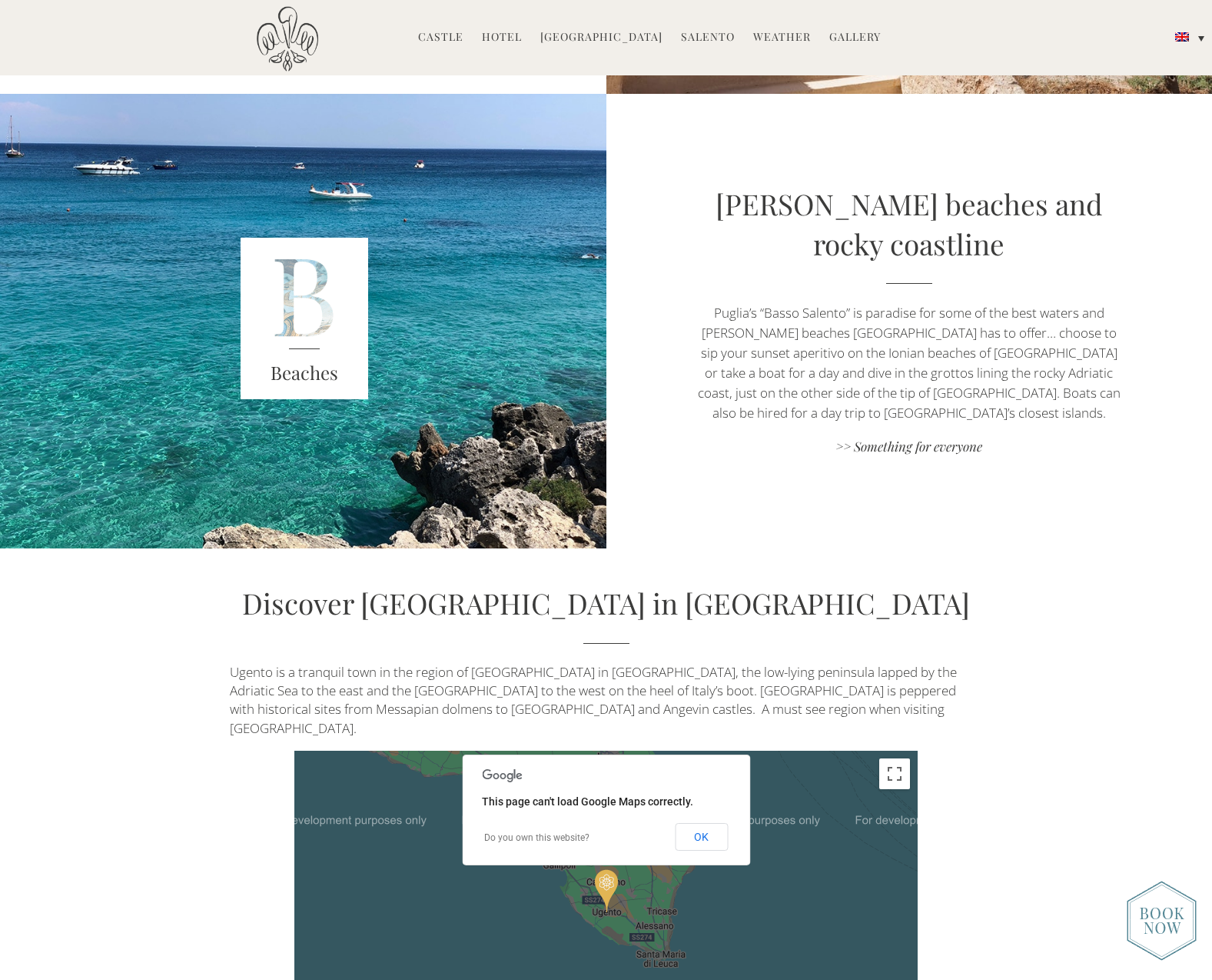
scroll to position [3188, 0]
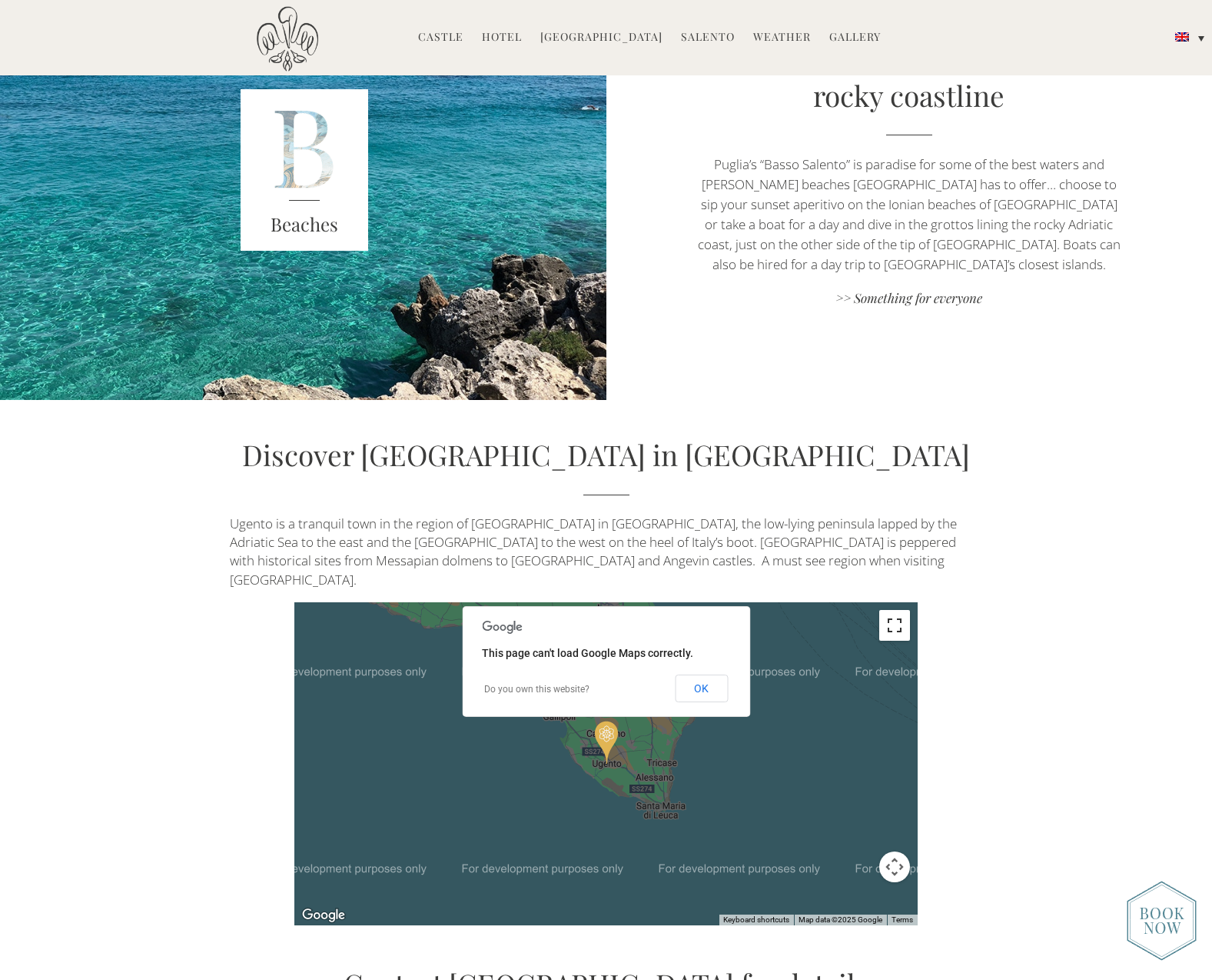
click at [890, 610] on button "Toggle fullscreen view" at bounding box center [895, 626] width 31 height 31
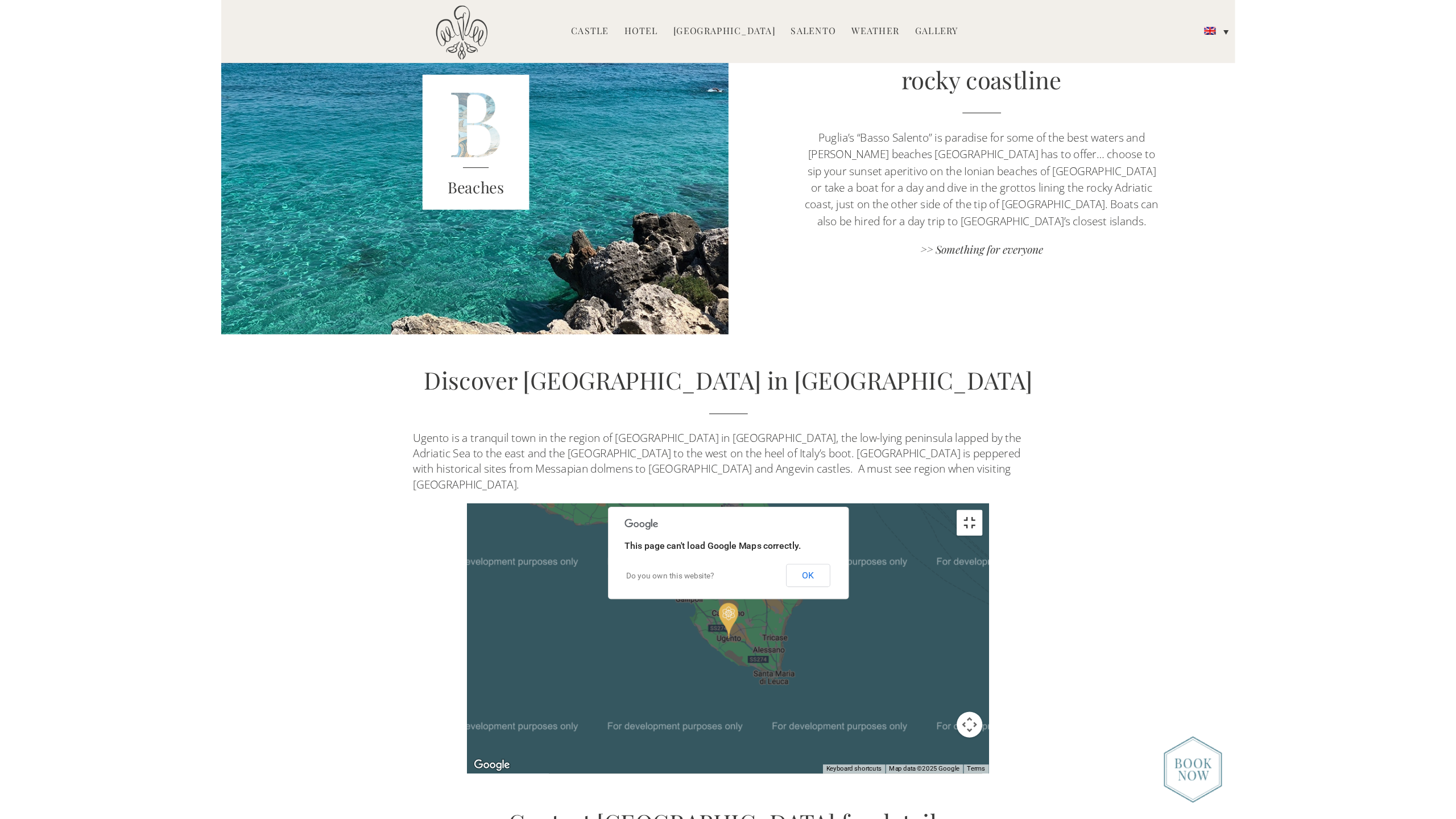
scroll to position [3359, 0]
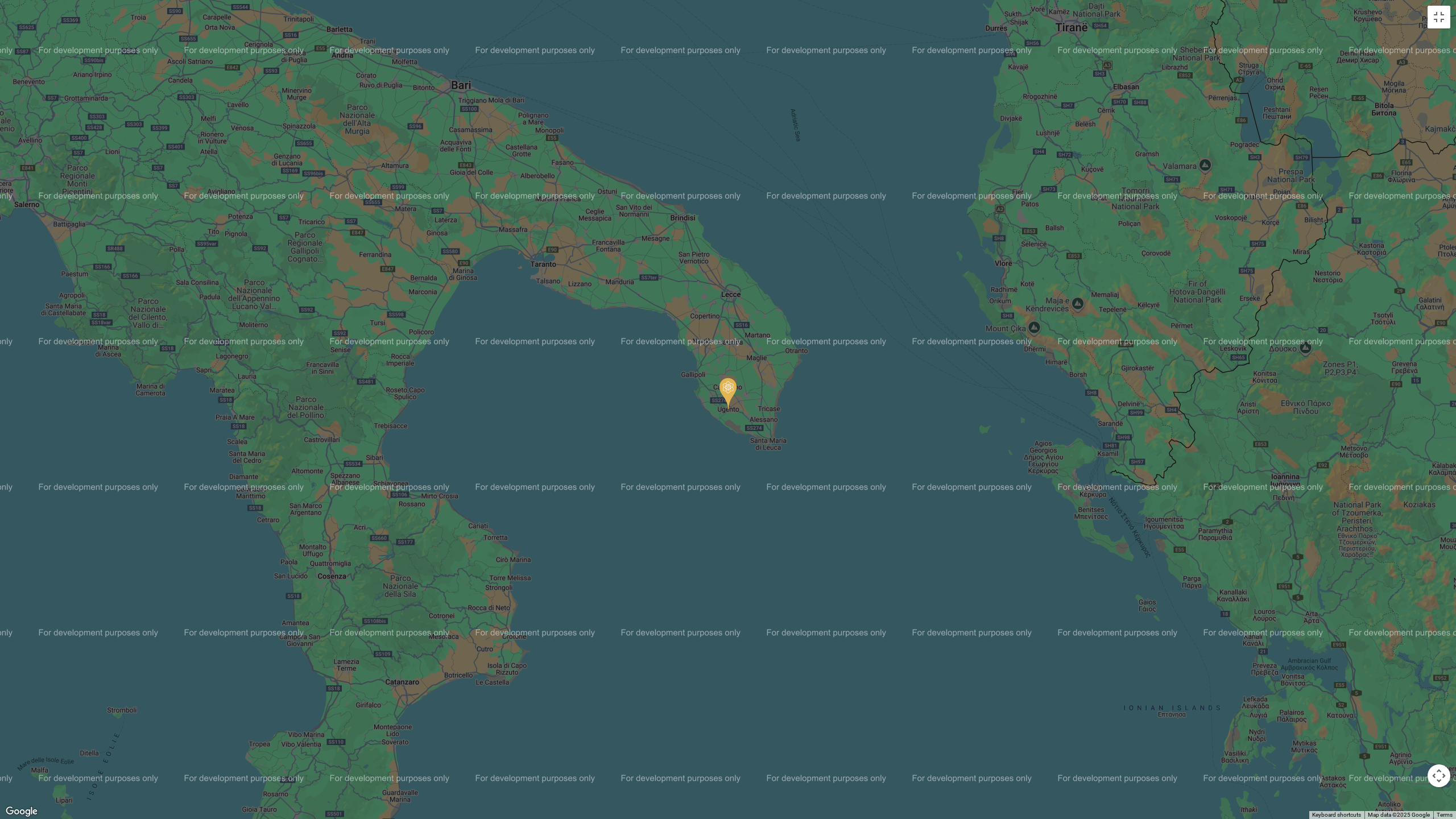
click at [657, 526] on div "To navigate, press the arrow keys." at bounding box center [728, 409] width 1456 height 819
click at [746, 50] on div "To navigate, press the arrow keys." at bounding box center [728, 409] width 1456 height 819
click at [763, 84] on div "To navigate, press the arrow keys." at bounding box center [728, 409] width 1456 height 819
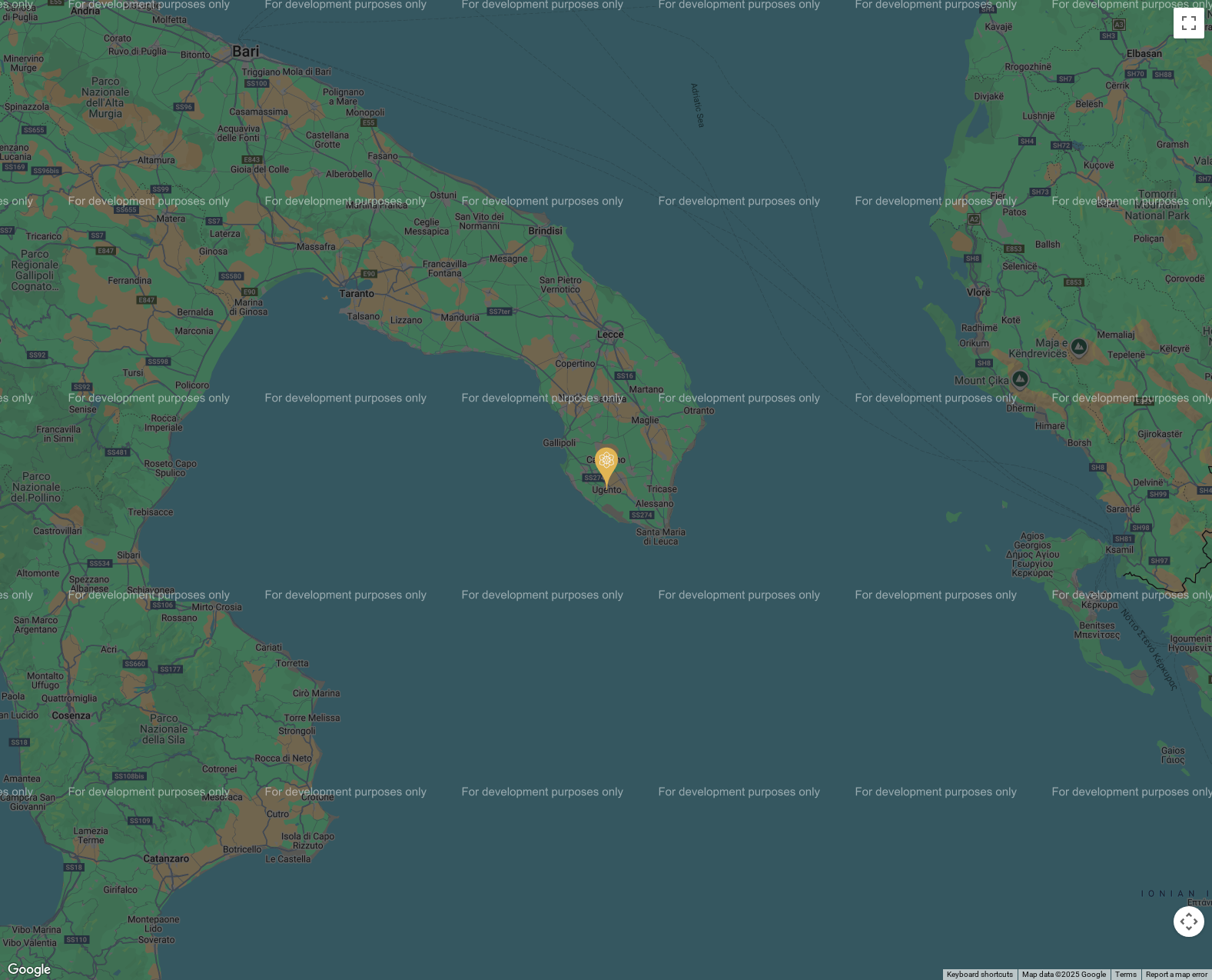
scroll to position [0, 0]
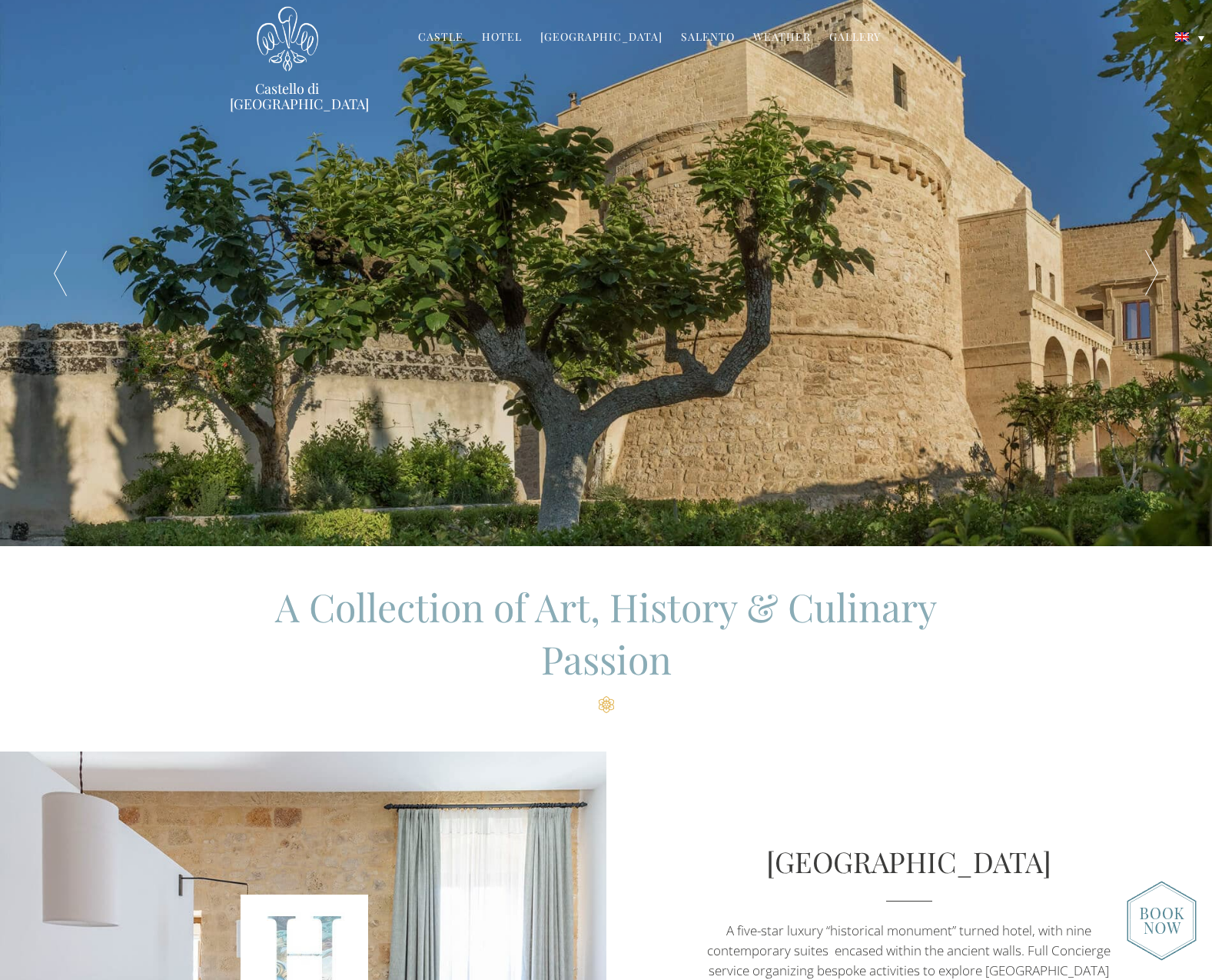
click at [498, 37] on link "Hotel" at bounding box center [501, 38] width 40 height 18
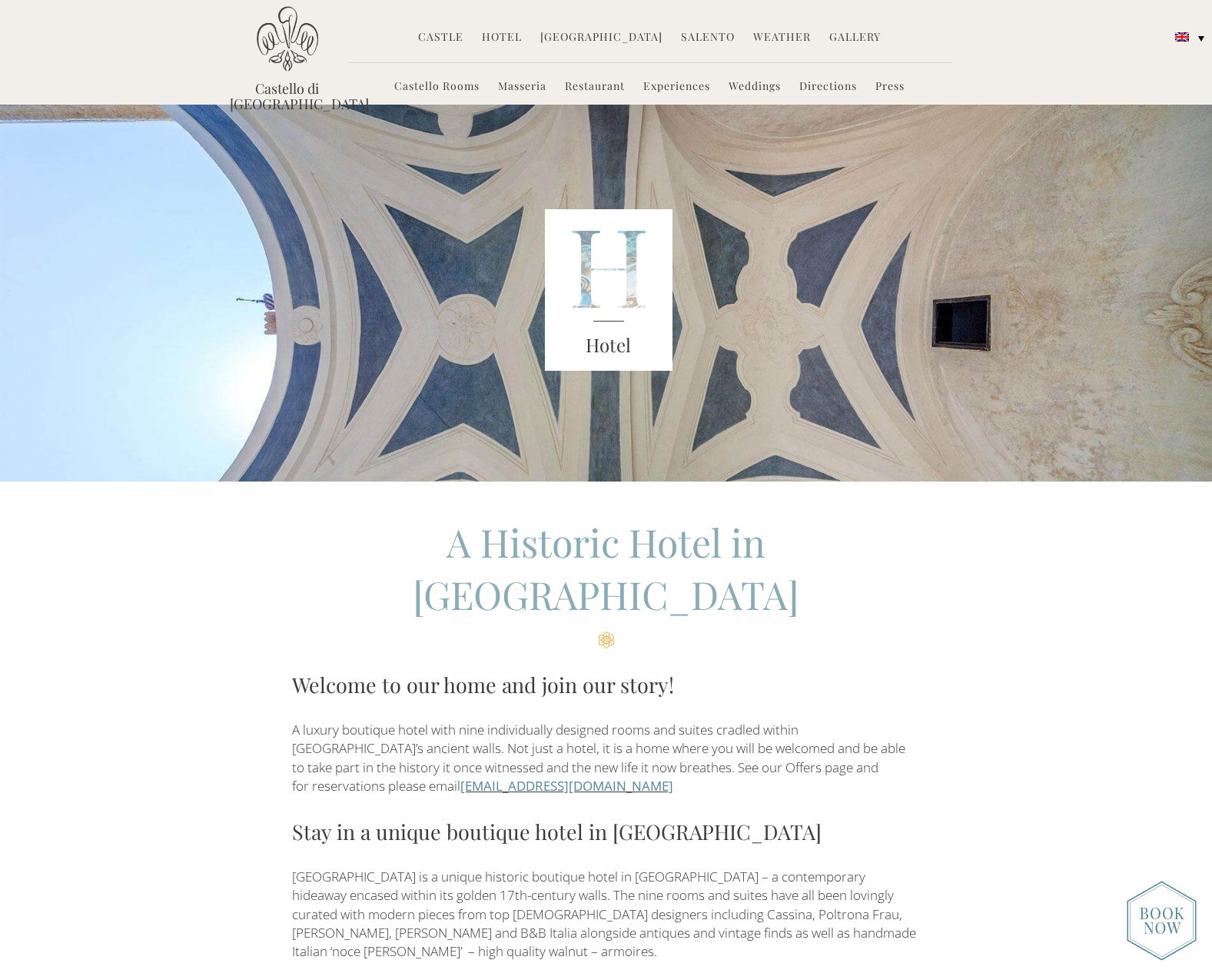
click at [454, 83] on link "Castello Rooms" at bounding box center [437, 87] width 85 height 18
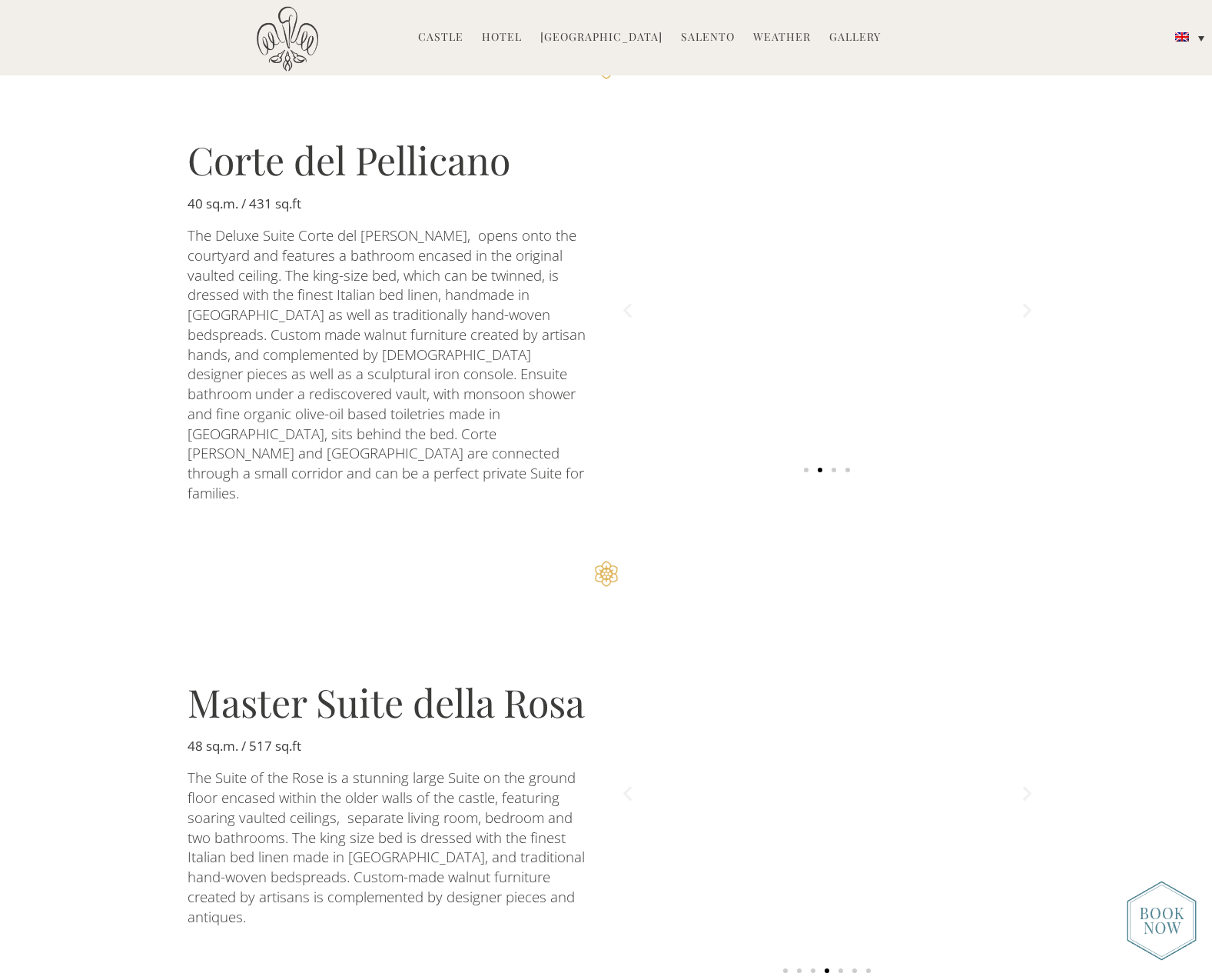
scroll to position [2184, 0]
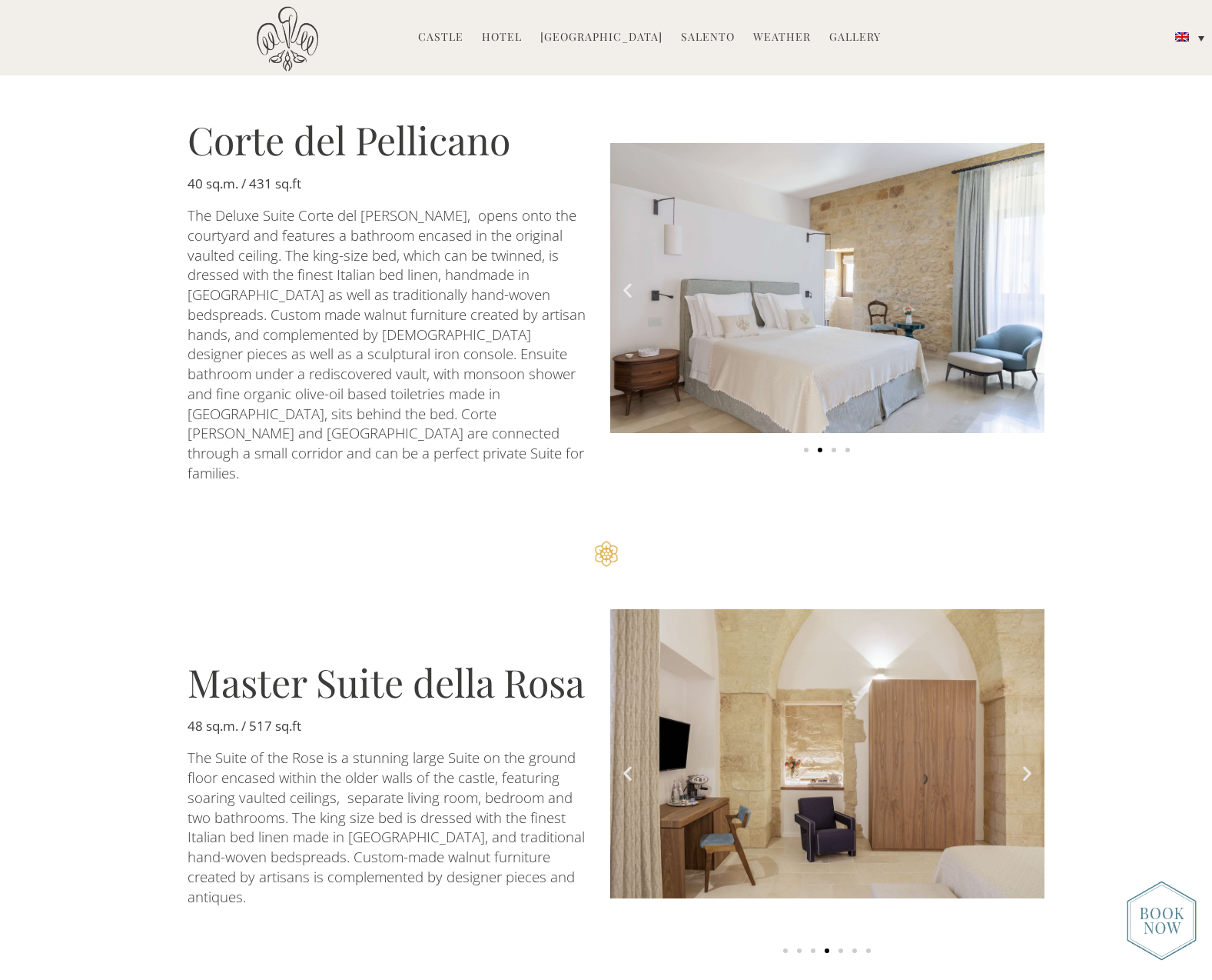
click at [972, 654] on img "4 of 7" at bounding box center [827, 754] width 434 height 290
click at [1026, 764] on icon "Next slide" at bounding box center [1027, 773] width 19 height 19
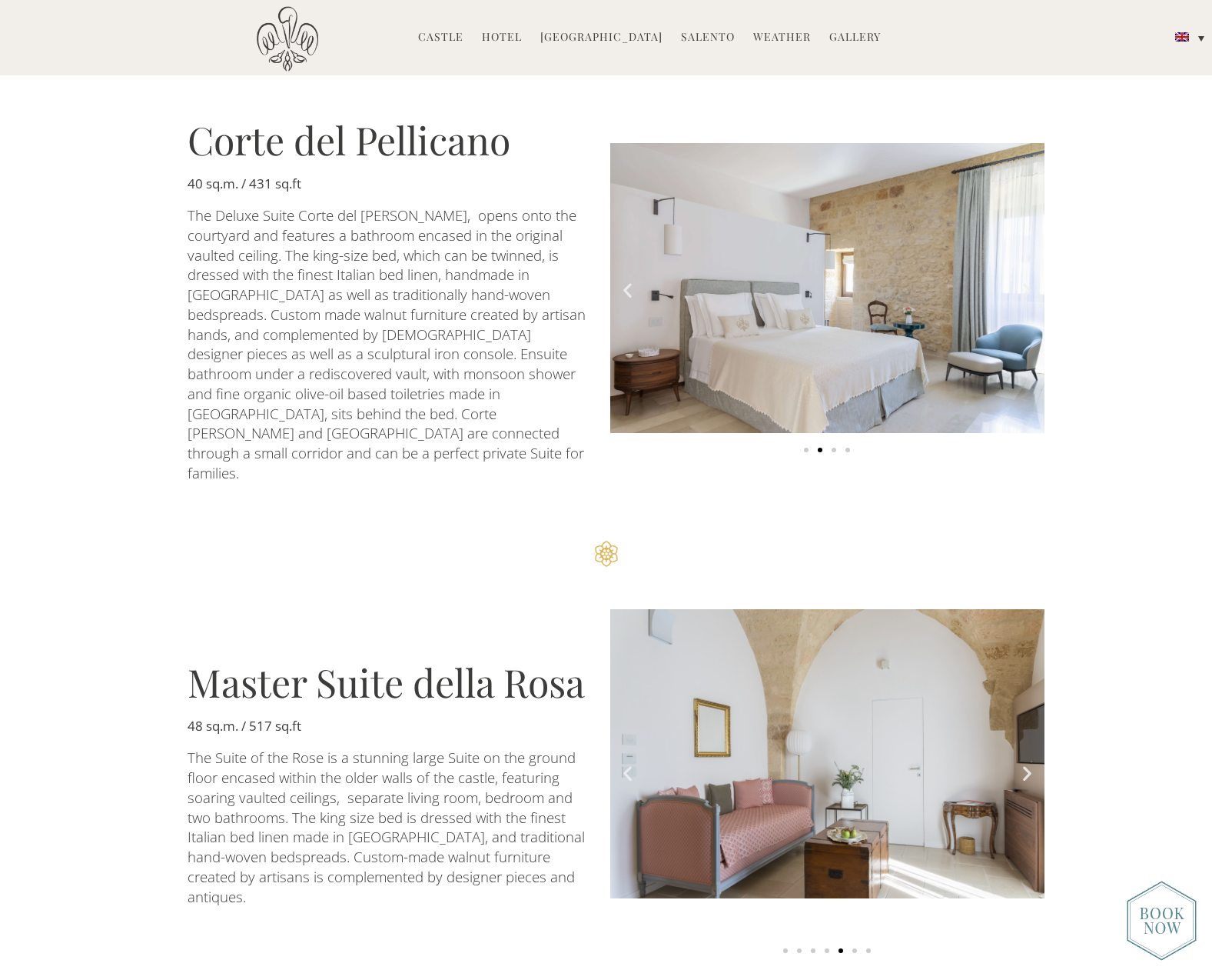
click at [1030, 764] on icon "Next slide" at bounding box center [1027, 773] width 19 height 19
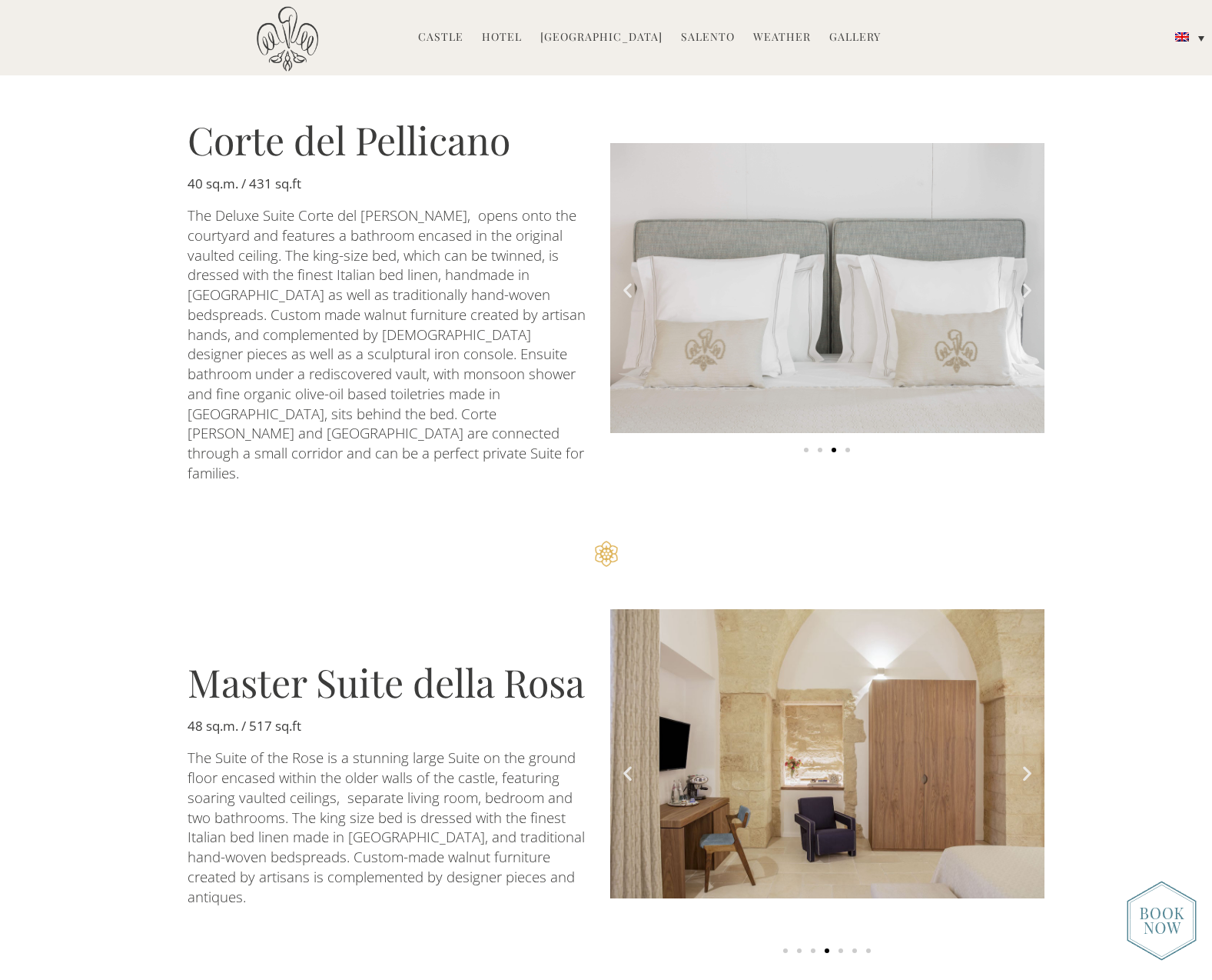
click at [1030, 764] on icon "Next slide" at bounding box center [1027, 773] width 19 height 19
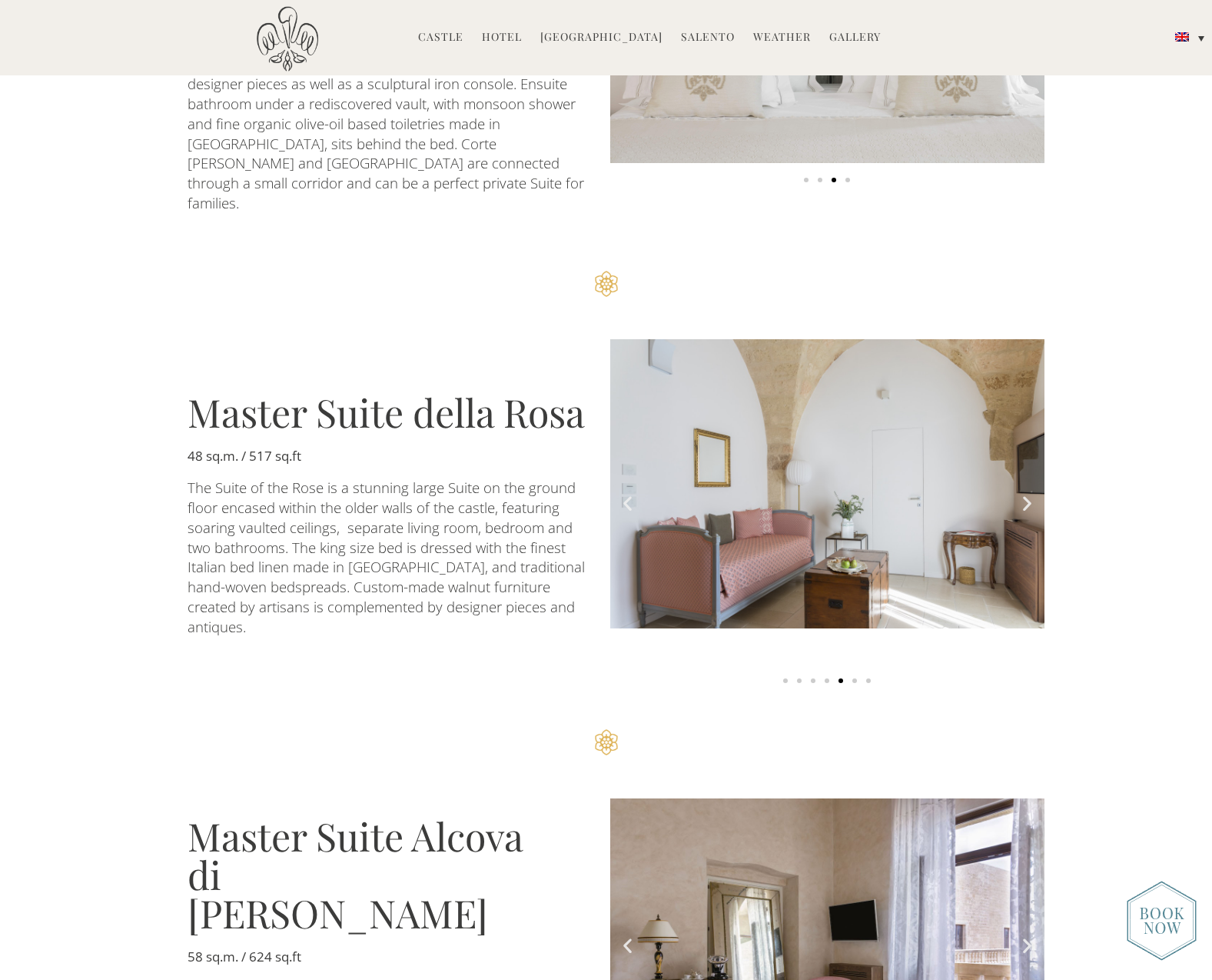
scroll to position [2623, 0]
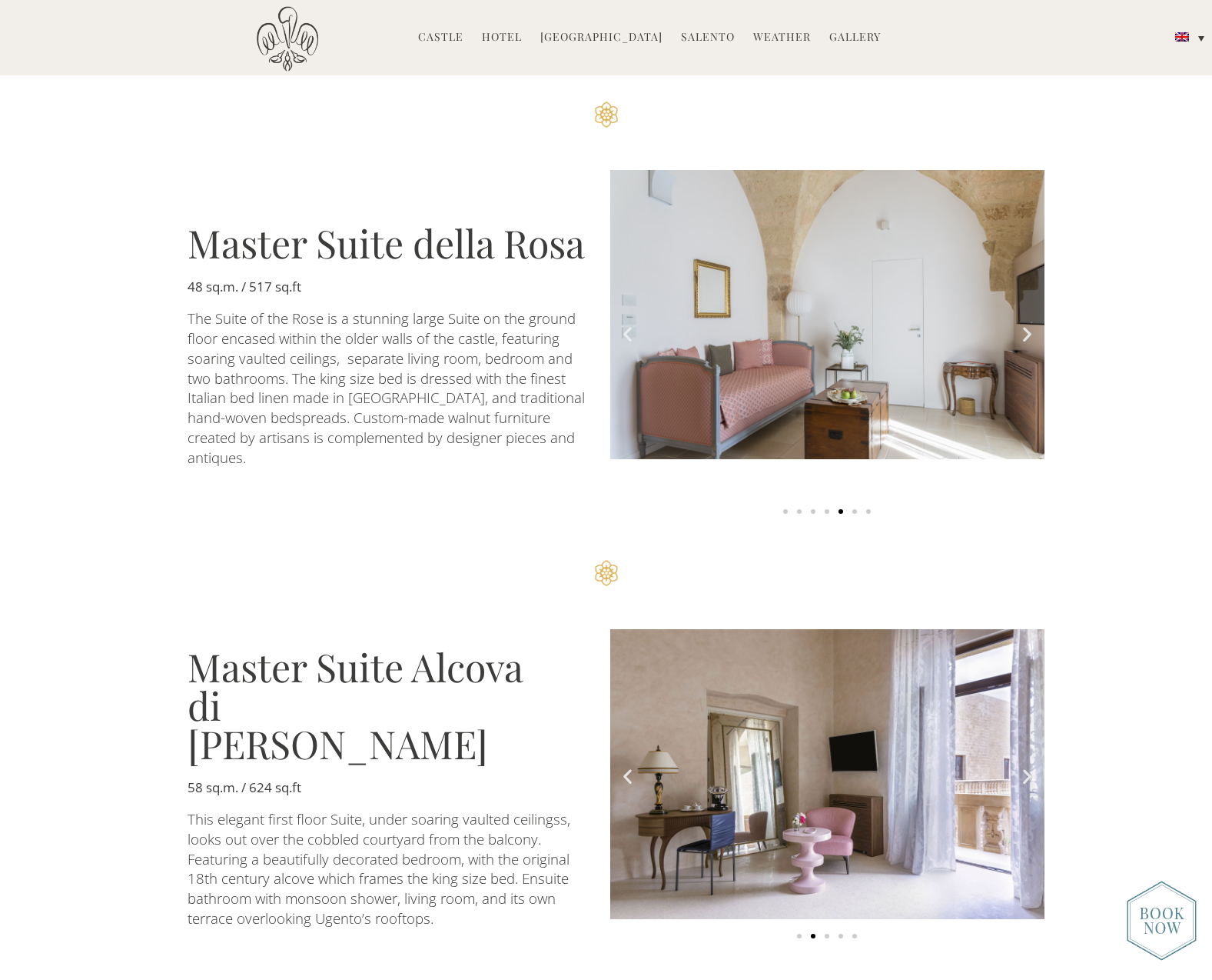
click at [1031, 767] on icon "Next slide" at bounding box center [1027, 776] width 19 height 19
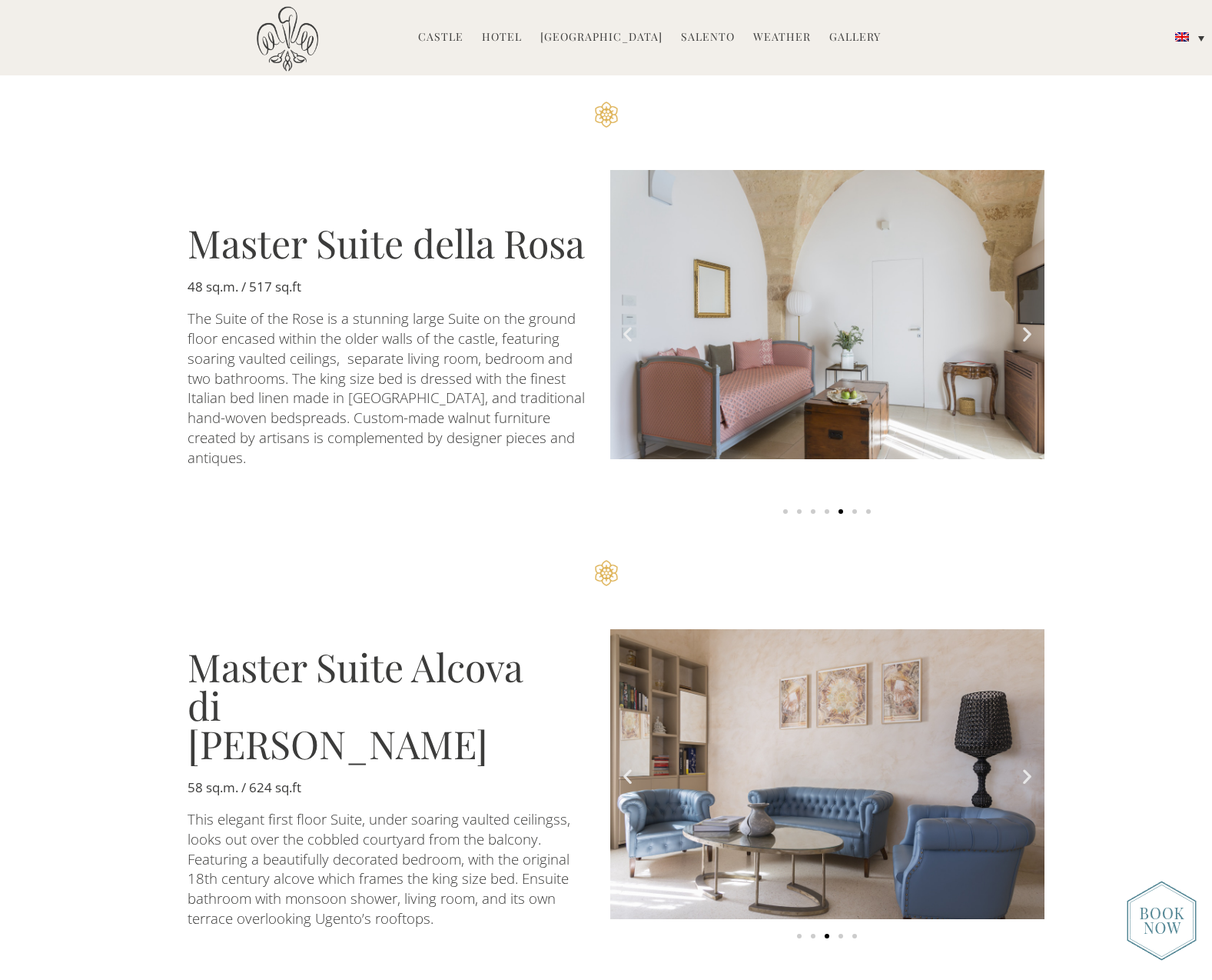
click at [1031, 767] on icon "Next slide" at bounding box center [1027, 776] width 19 height 19
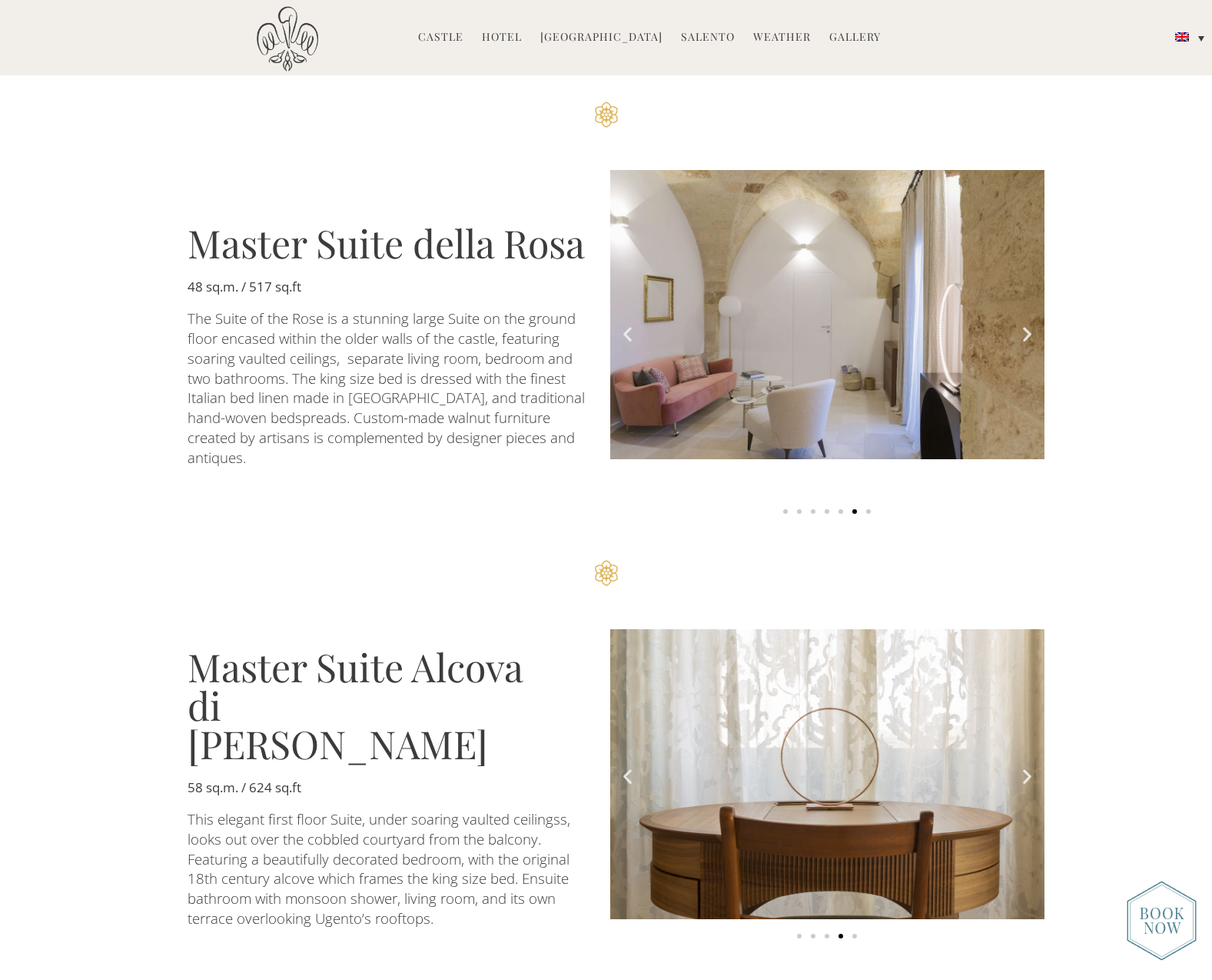
click at [1031, 767] on icon "Next slide" at bounding box center [1027, 776] width 19 height 19
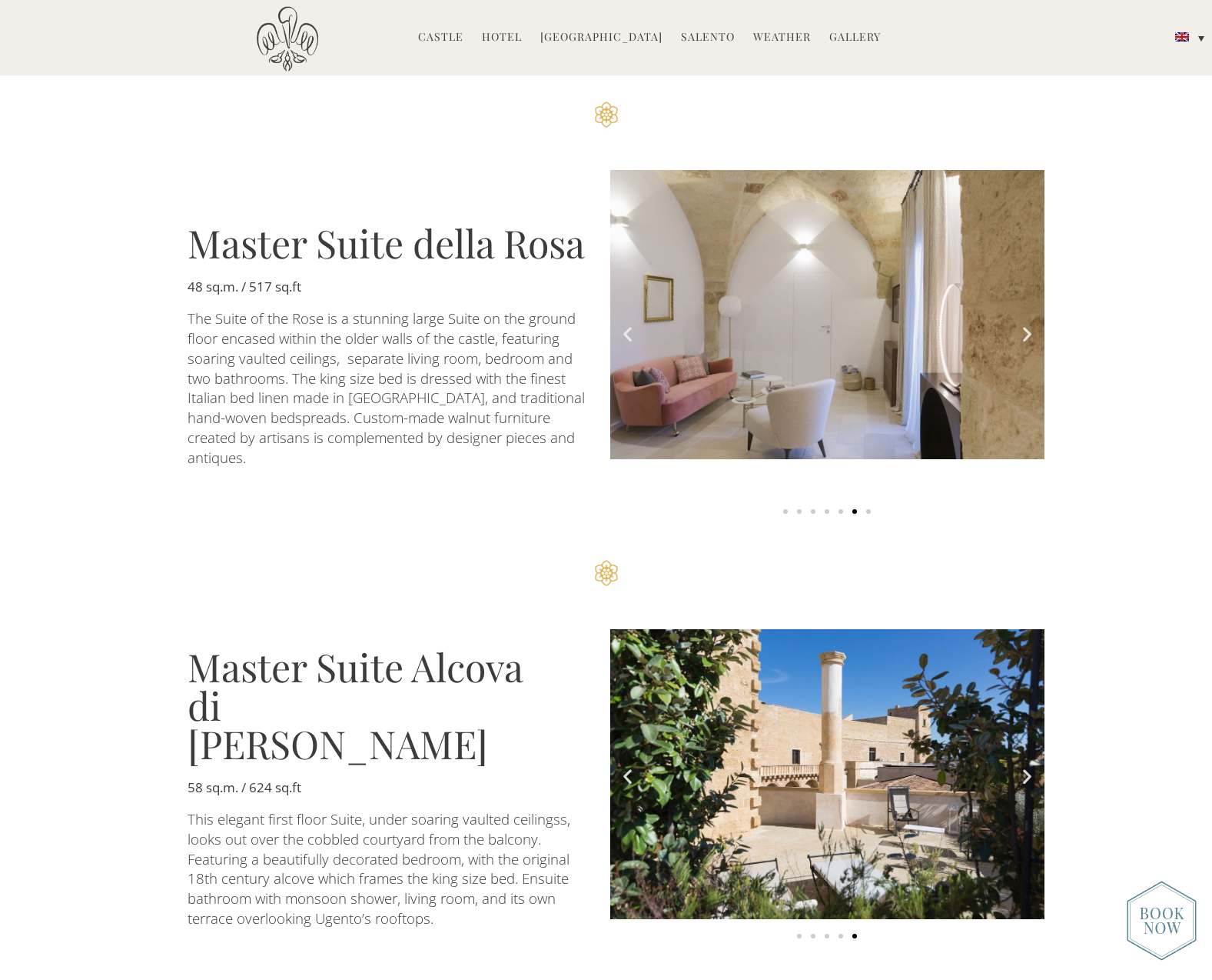
click at [1031, 767] on icon "Next slide" at bounding box center [1027, 776] width 19 height 19
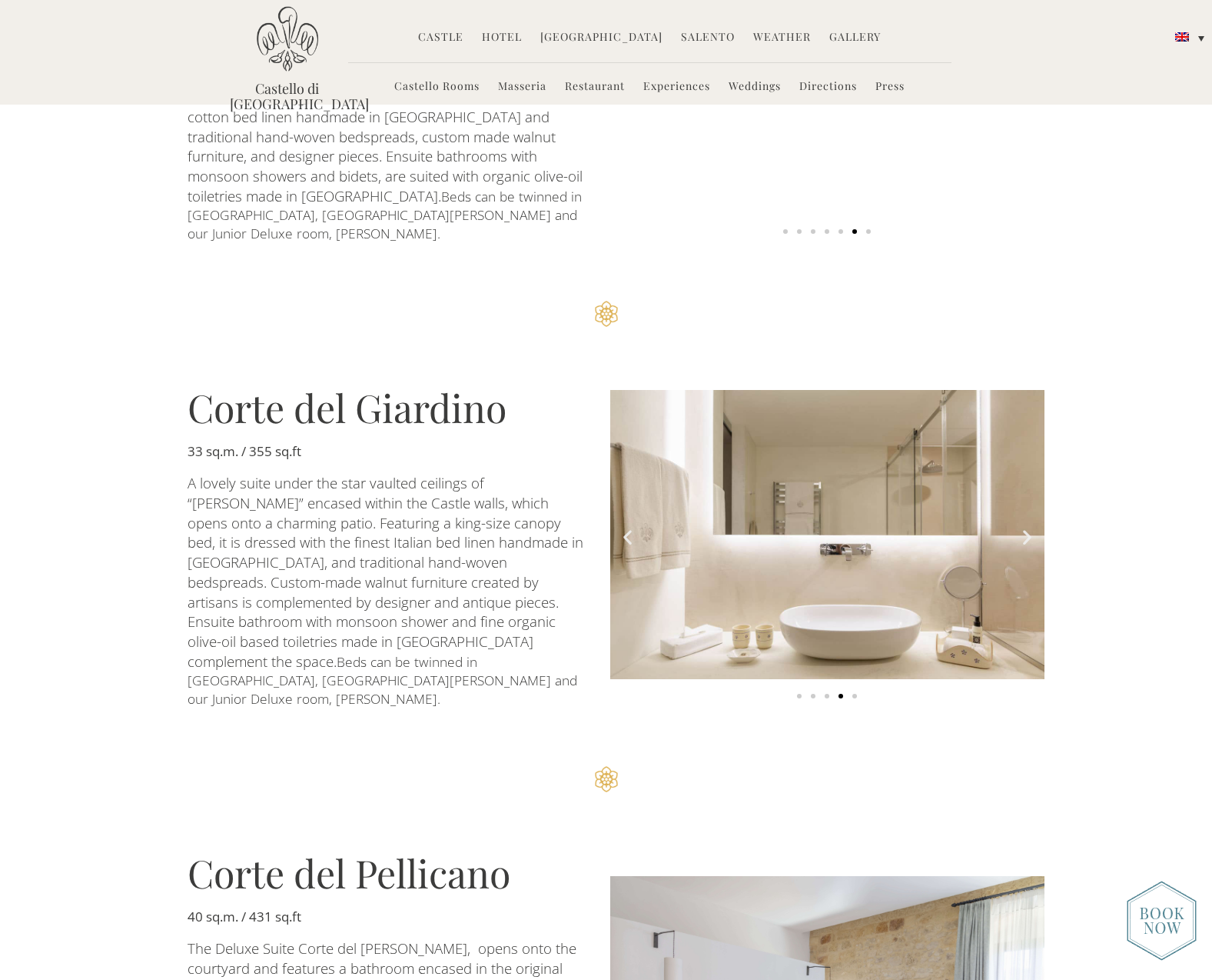
scroll to position [1179, 0]
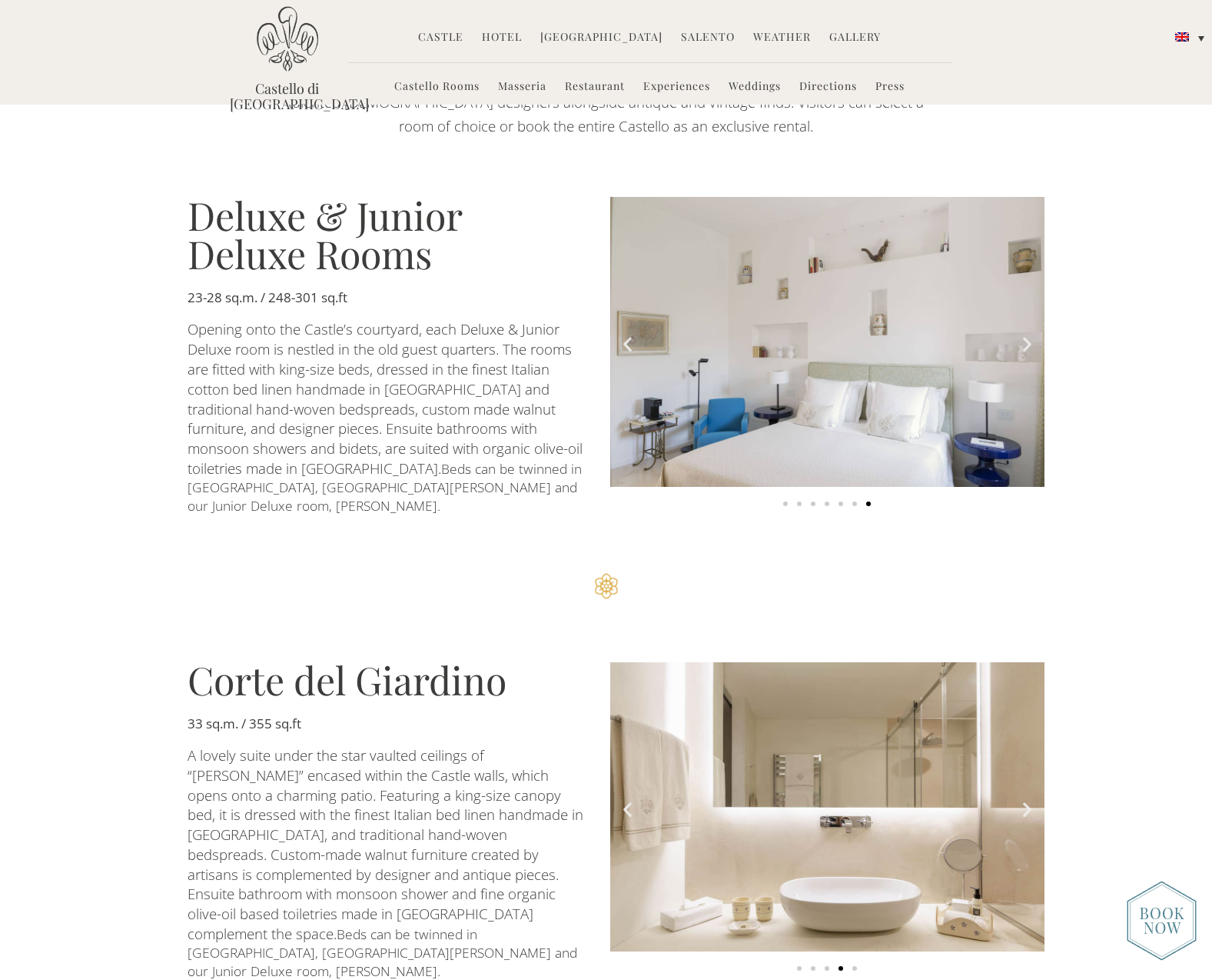
click at [452, 774] on span "A lovely suite under the star vaulted ceilings of “pietra leccese” encased with…" at bounding box center [387, 844] width 400 height 197
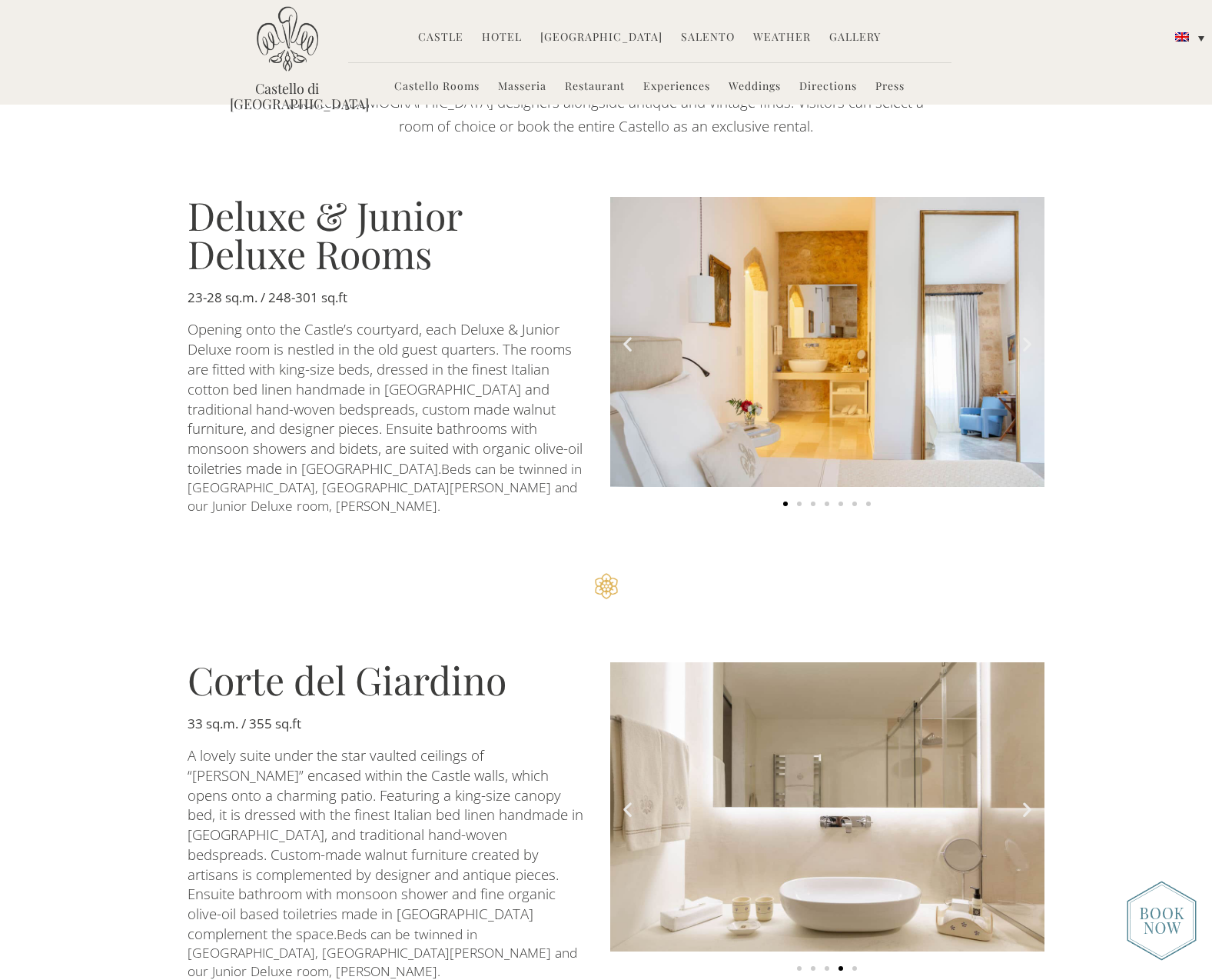
click at [764, 805] on img "4 of 5" at bounding box center [827, 807] width 434 height 290
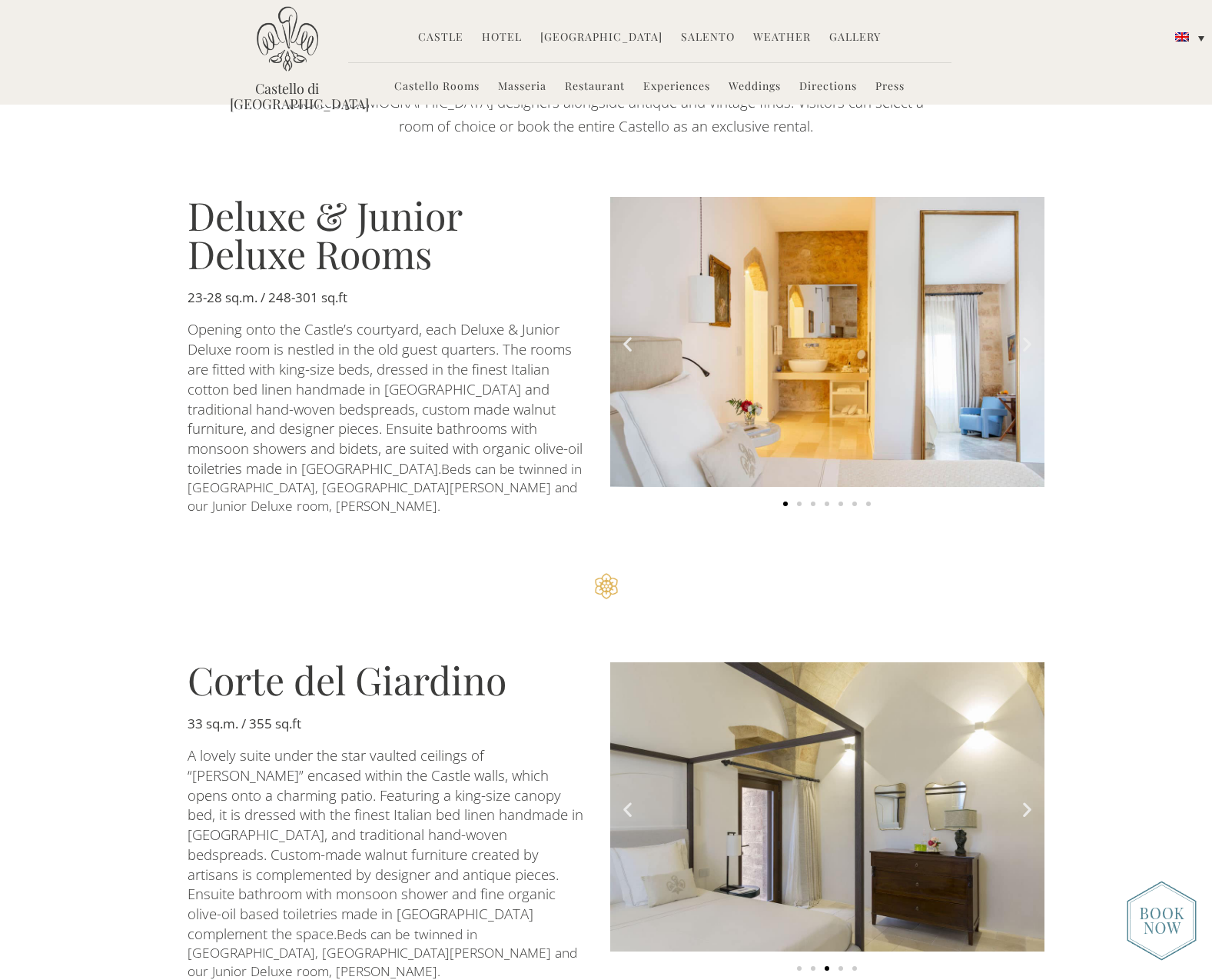
click at [766, 806] on img "3 of 5" at bounding box center [827, 807] width 434 height 290
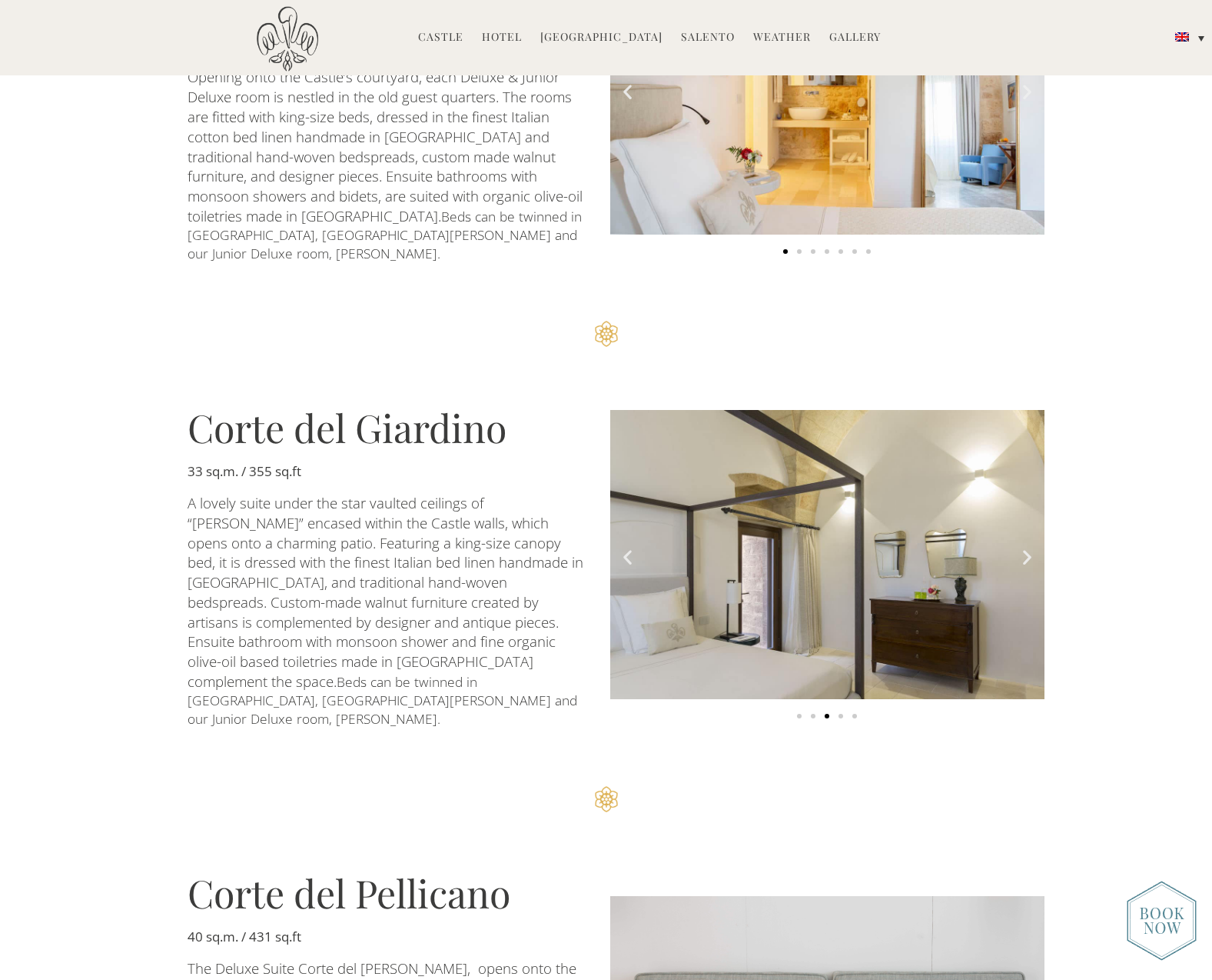
scroll to position [1422, 0]
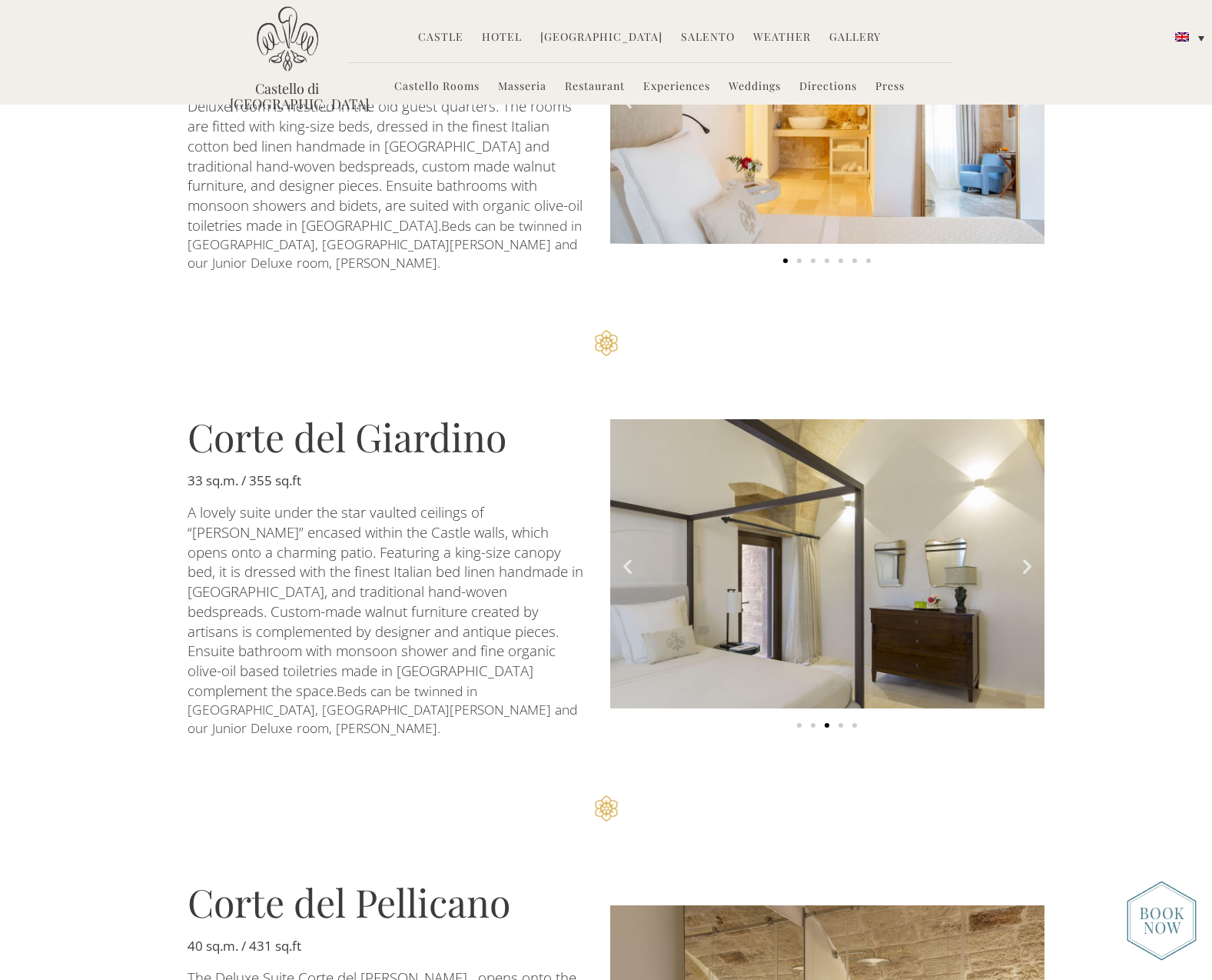
click at [1029, 556] on icon "Next slide" at bounding box center [1027, 565] width 19 height 19
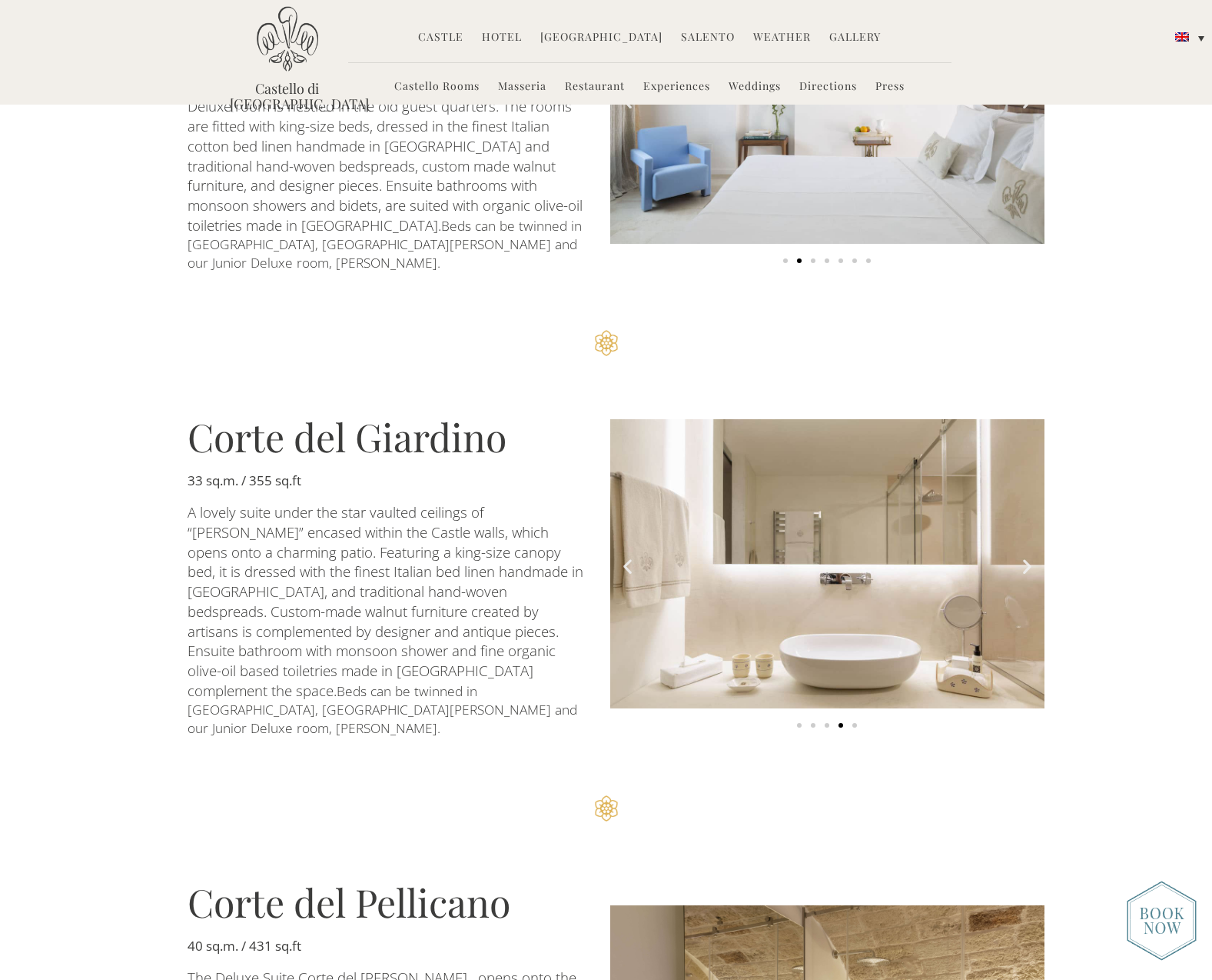
click at [1029, 556] on icon "Next slide" at bounding box center [1027, 565] width 19 height 19
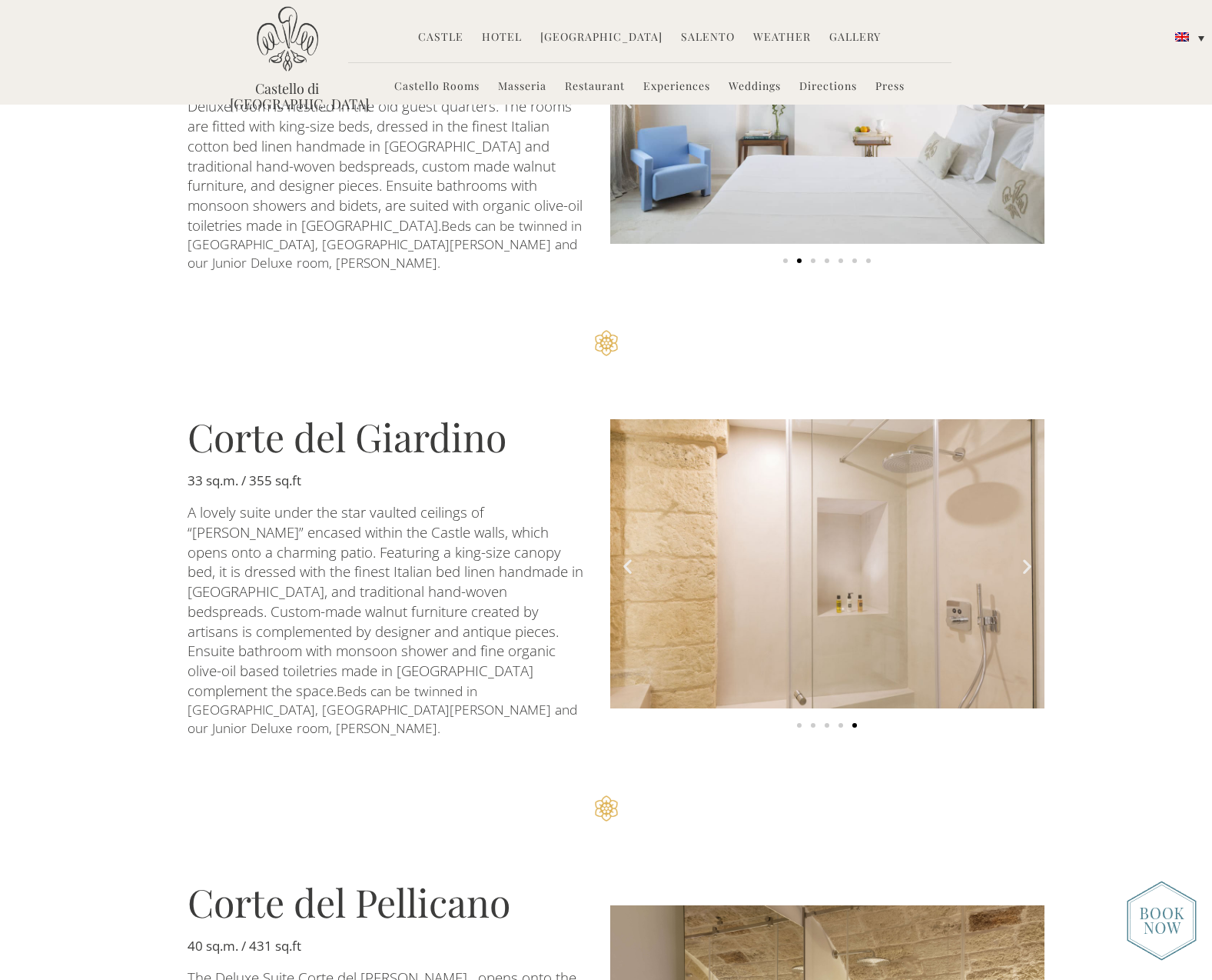
click at [1029, 556] on icon "Next slide" at bounding box center [1027, 565] width 19 height 19
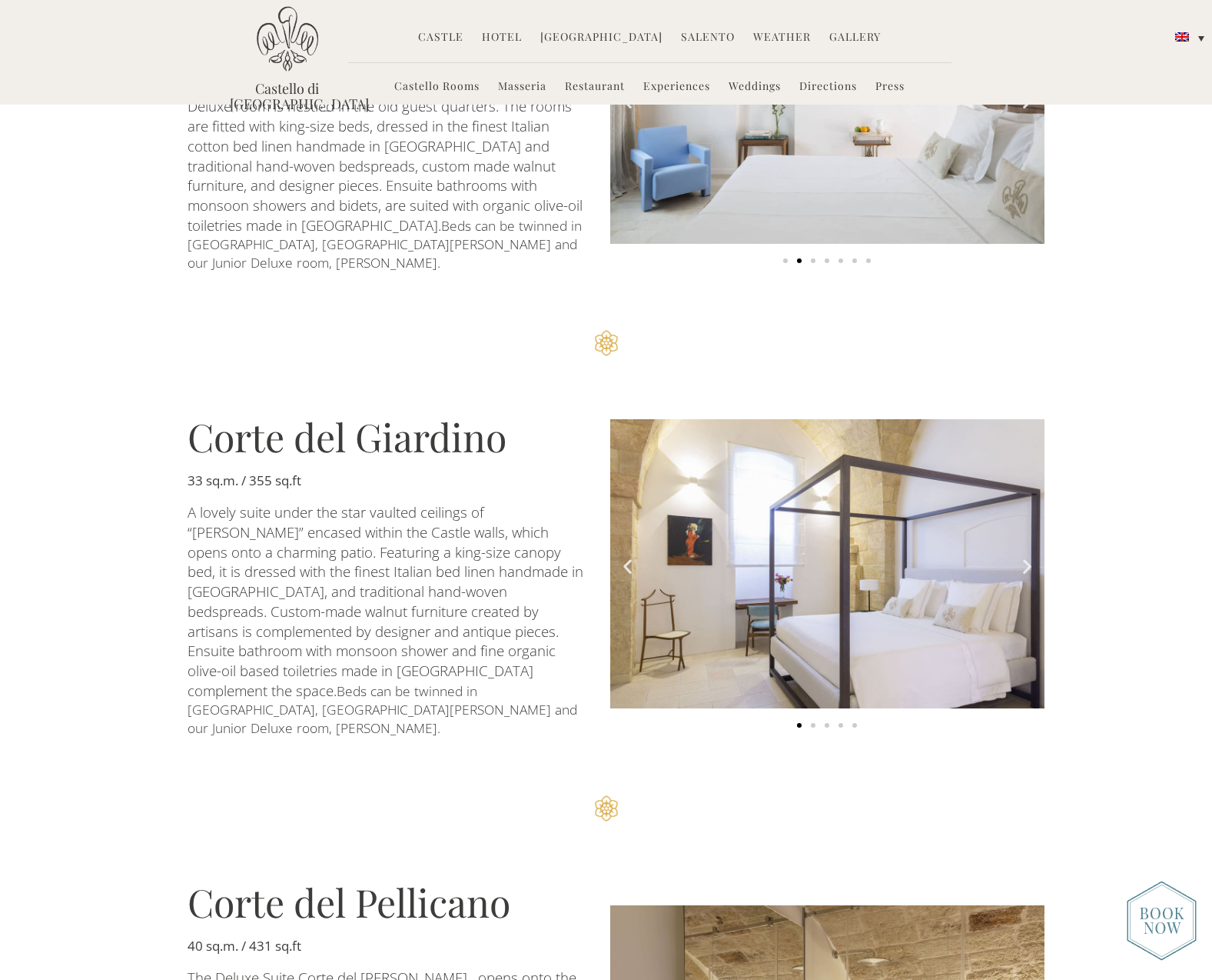
click at [1029, 556] on icon "Next slide" at bounding box center [1027, 565] width 19 height 19
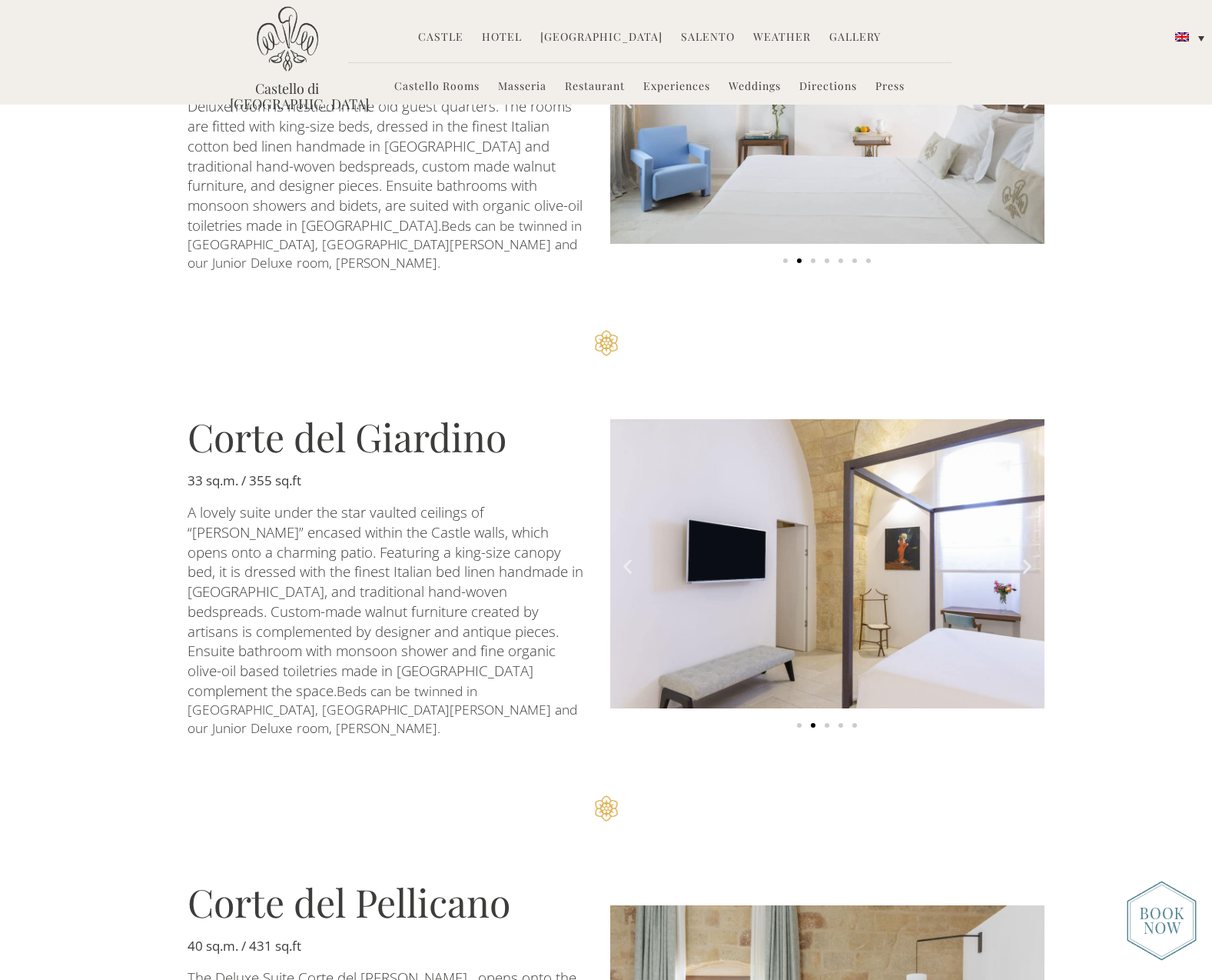
click at [1029, 556] on icon "Next slide" at bounding box center [1027, 565] width 19 height 19
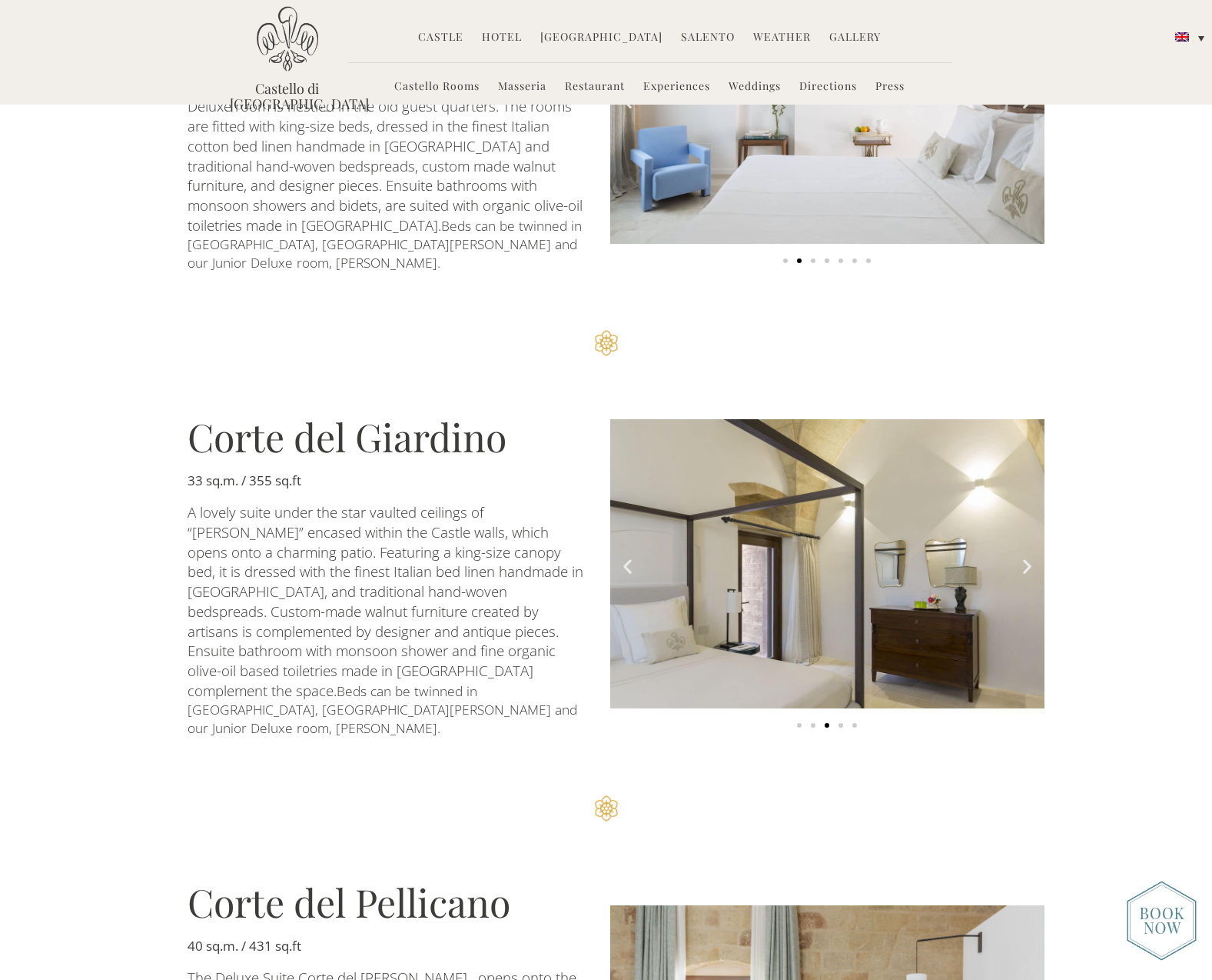
click at [1029, 556] on icon "Next slide" at bounding box center [1027, 565] width 19 height 19
